Goal: Task Accomplishment & Management: Use online tool/utility

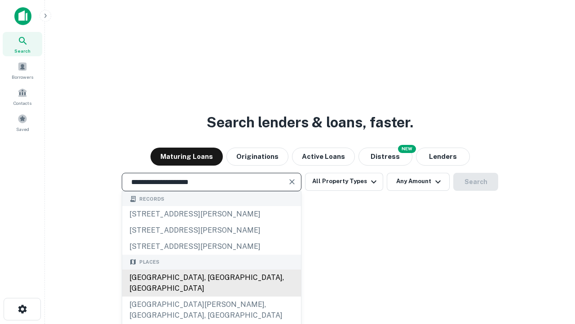
click at [211, 296] on div "[GEOGRAPHIC_DATA], [GEOGRAPHIC_DATA], [GEOGRAPHIC_DATA]" at bounding box center [211, 282] width 179 height 27
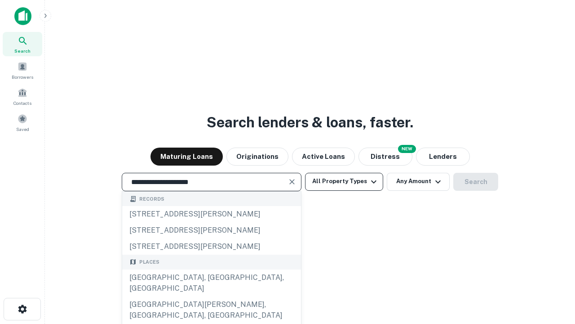
click at [344, 181] on button "All Property Types" at bounding box center [344, 182] width 78 height 18
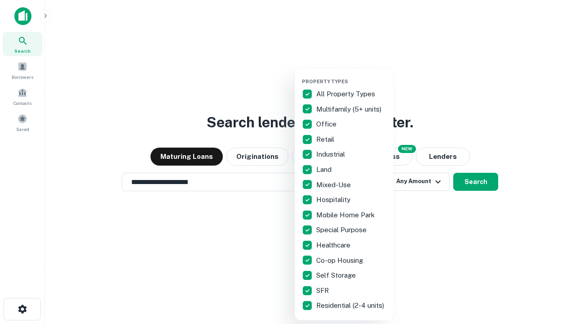
type input "**********"
click at [352, 76] on button "button" at bounding box center [351, 76] width 99 height 0
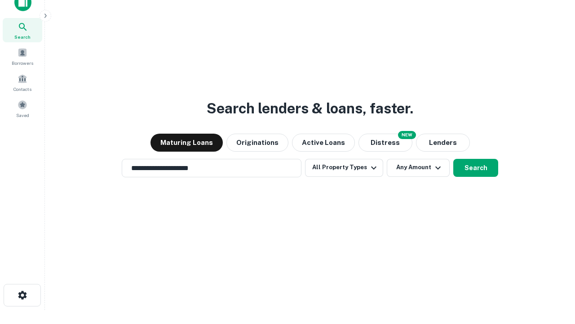
scroll to position [5, 108]
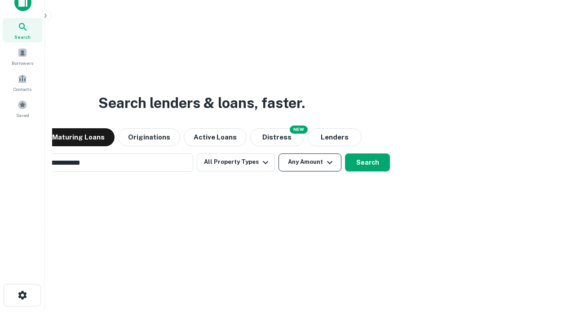
click at [279, 153] on button "Any Amount" at bounding box center [310, 162] width 63 height 18
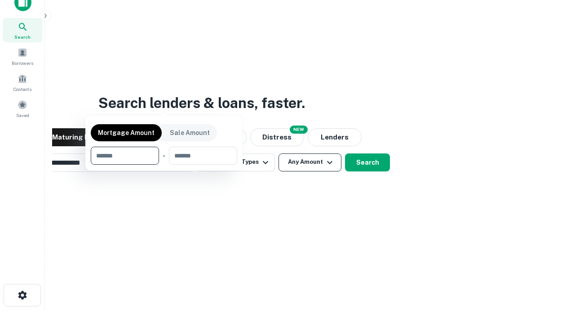
scroll to position [65, 254]
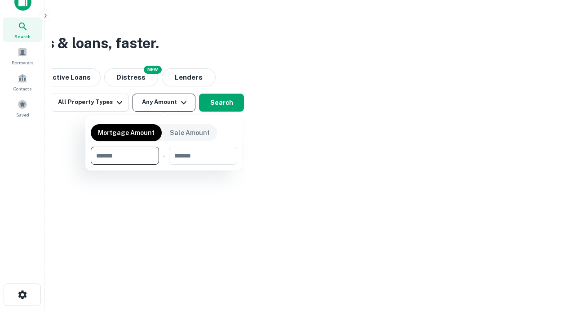
type input "*******"
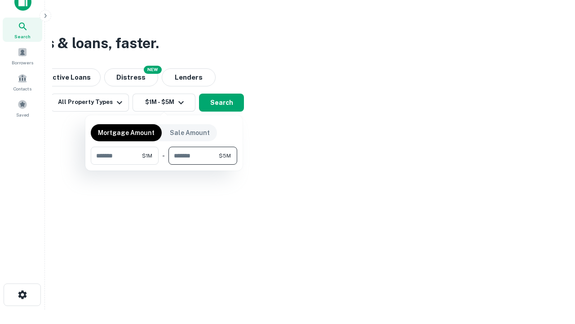
type input "*******"
click at [164, 165] on button "button" at bounding box center [164, 165] width 147 height 0
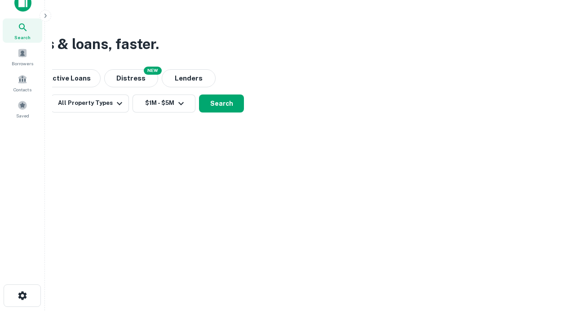
scroll to position [5, 166]
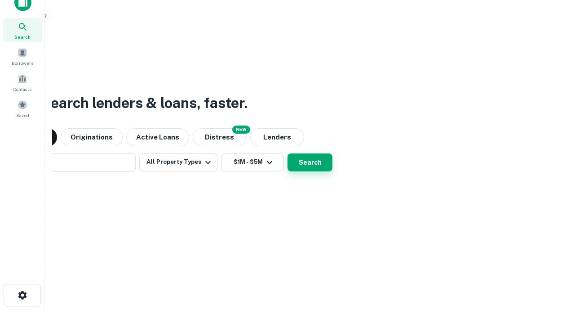
click at [288, 153] on button "Search" at bounding box center [310, 162] width 45 height 18
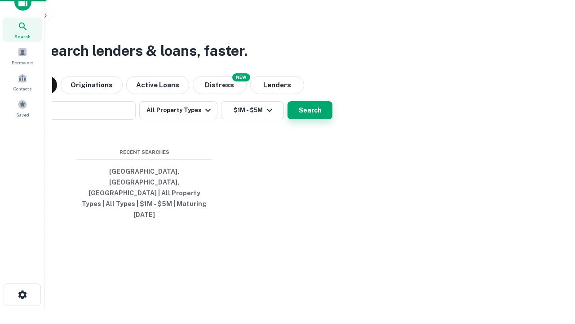
scroll to position [24, 254]
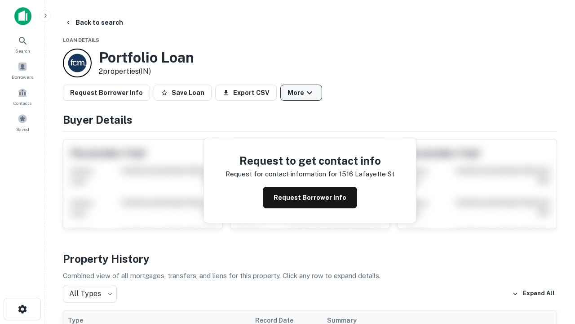
click at [301, 93] on button "More" at bounding box center [301, 93] width 42 height 16
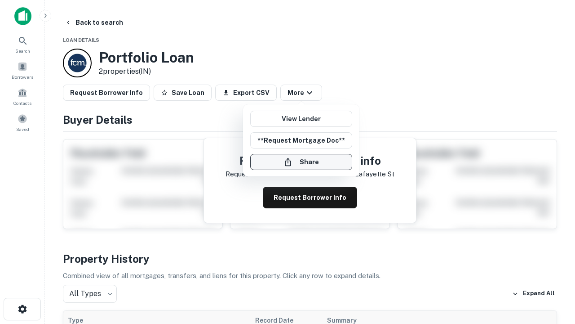
click at [301, 162] on button "Share" at bounding box center [301, 162] width 102 height 16
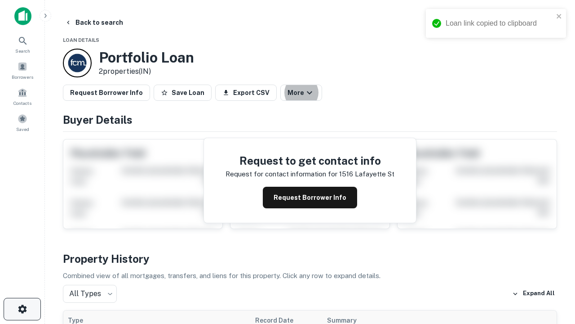
click at [22, 309] on icon "button" at bounding box center [22, 308] width 11 height 11
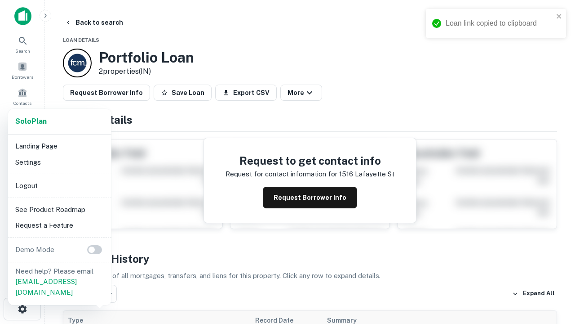
click at [59, 185] on li "Logout" at bounding box center [60, 186] width 96 height 16
